Goal: Task Accomplishment & Management: Use online tool/utility

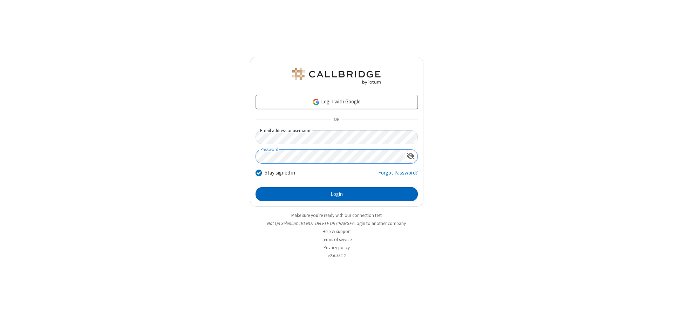
click at [337, 194] on button "Login" at bounding box center [337, 194] width 162 height 14
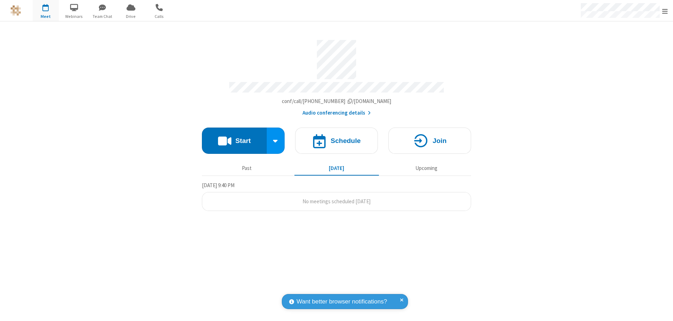
click at [234, 137] on button "Start" at bounding box center [234, 141] width 65 height 26
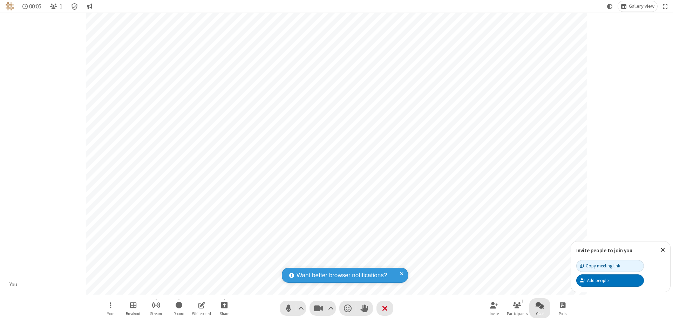
click at [540, 305] on span "Open chat" at bounding box center [540, 305] width 8 height 9
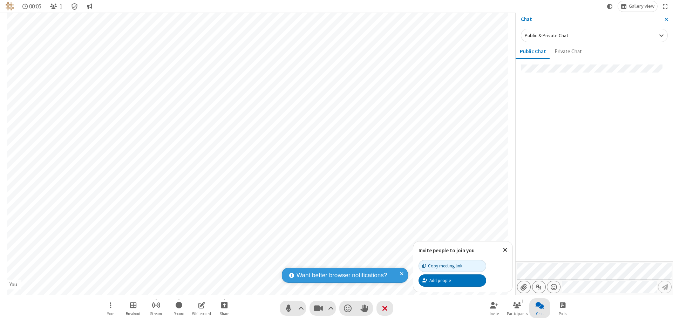
type input "C:\fakepath\doc_test.docx"
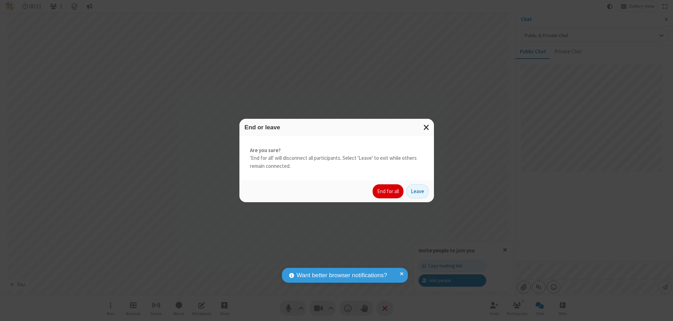
click at [389, 191] on button "End for all" at bounding box center [388, 191] width 31 height 14
